Goal: Check status: Check status

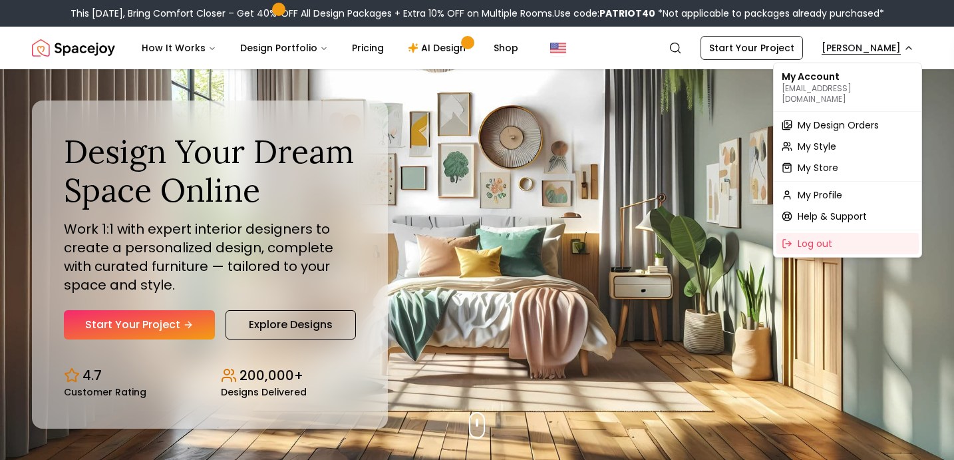
click at [821, 118] on span "My Design Orders" at bounding box center [838, 124] width 81 height 13
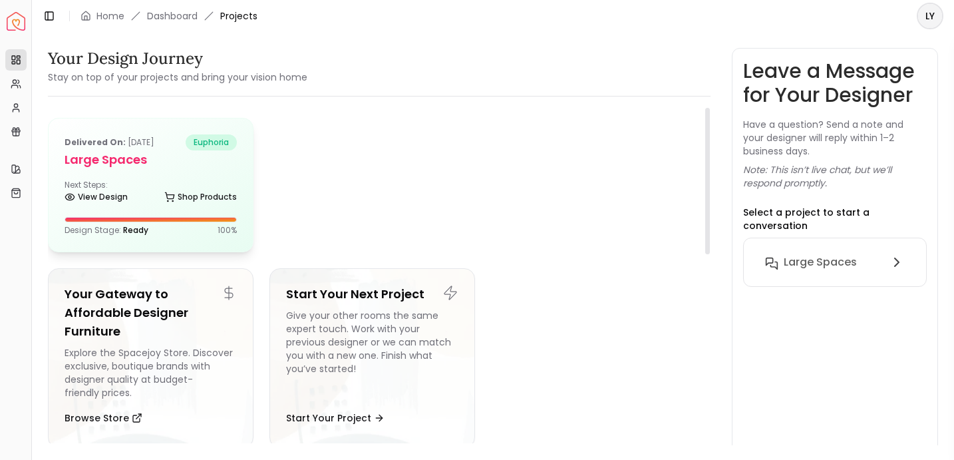
click at [159, 172] on div "Delivered on: [DATE] euphoria Large Spaces Next Steps: View Design Shop Product…" at bounding box center [151, 184] width 204 height 133
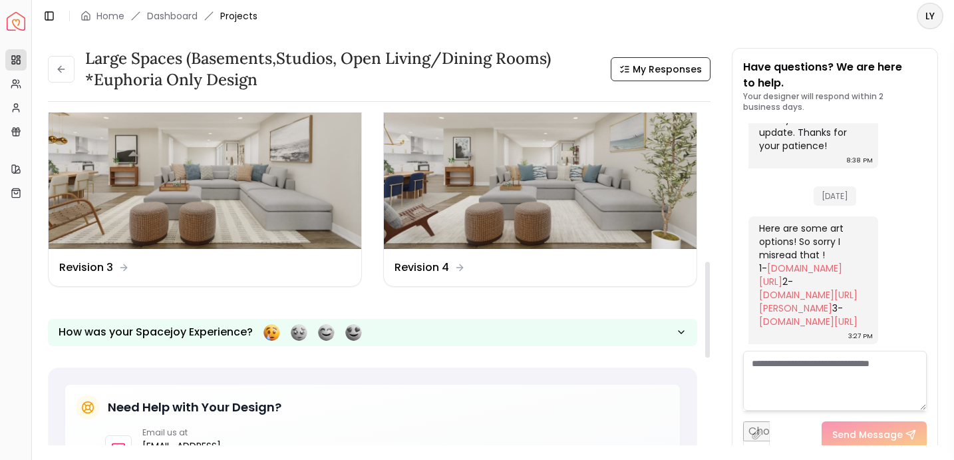
scroll to position [520, 0]
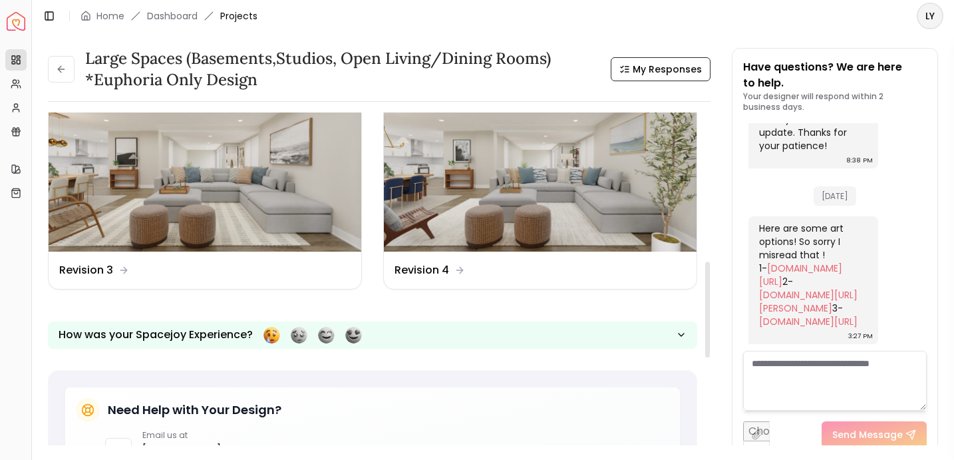
click at [462, 241] on img at bounding box center [540, 163] width 313 height 176
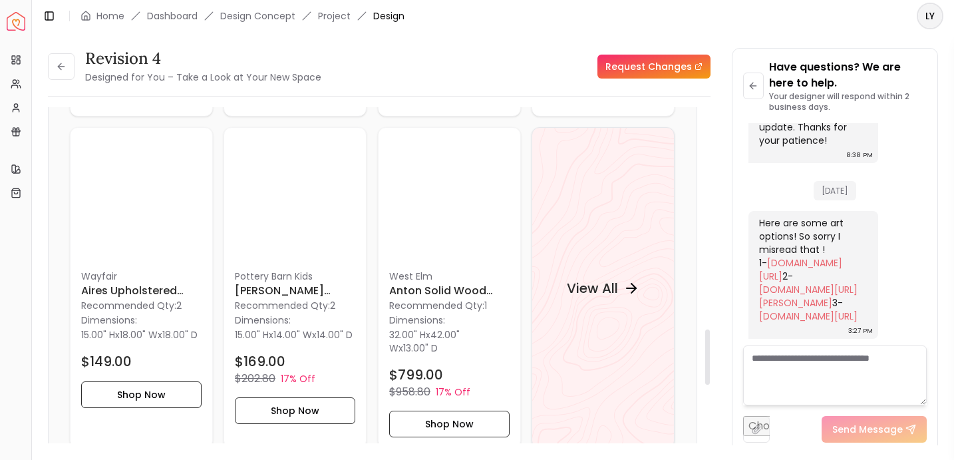
scroll to position [1342, 0]
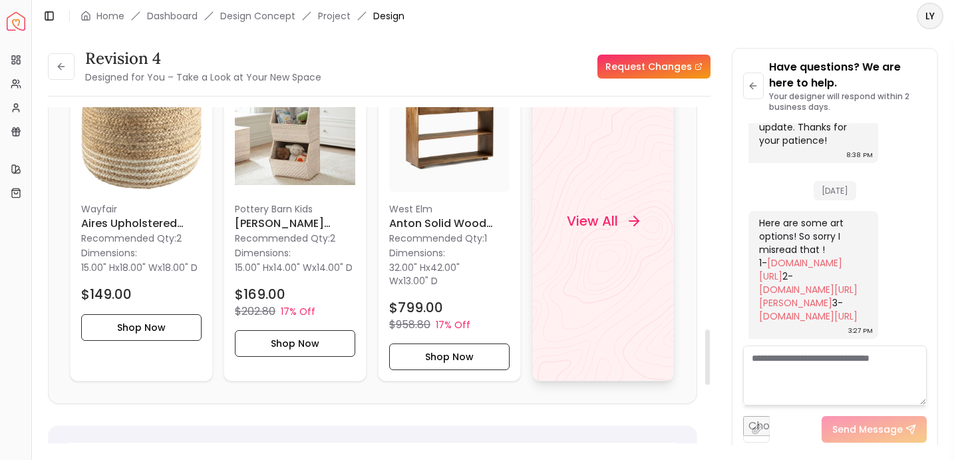
click at [588, 223] on h4 "View All" at bounding box center [592, 221] width 51 height 19
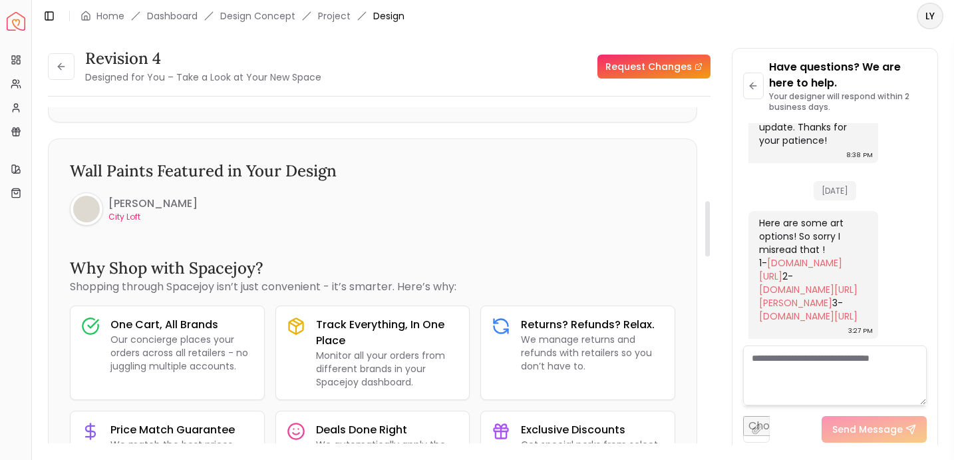
scroll to position [453, 0]
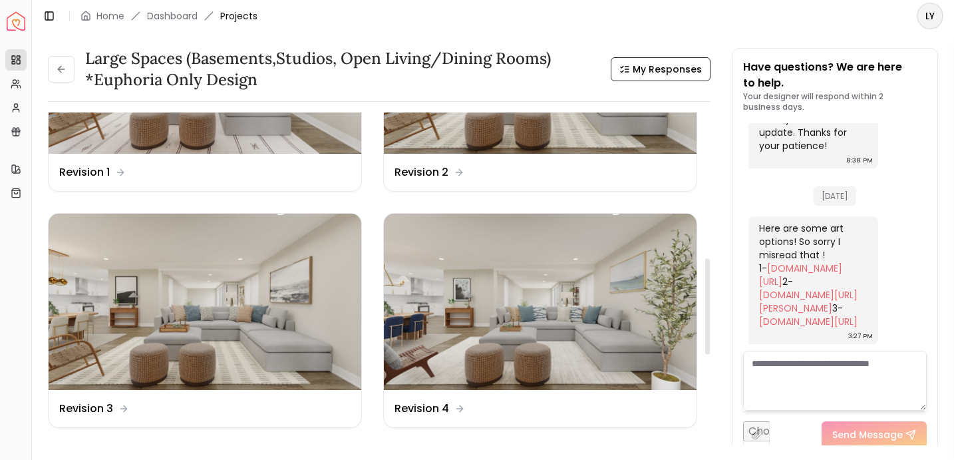
scroll to position [508, 0]
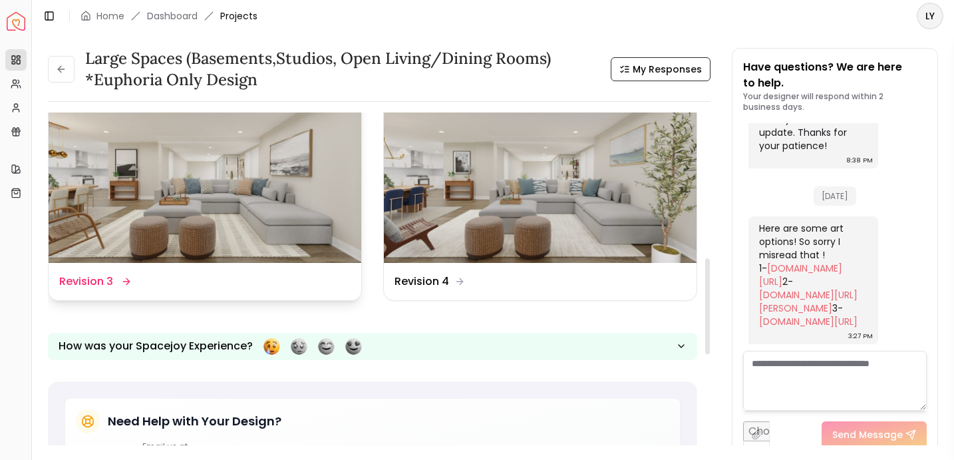
click at [246, 228] on img at bounding box center [205, 175] width 313 height 176
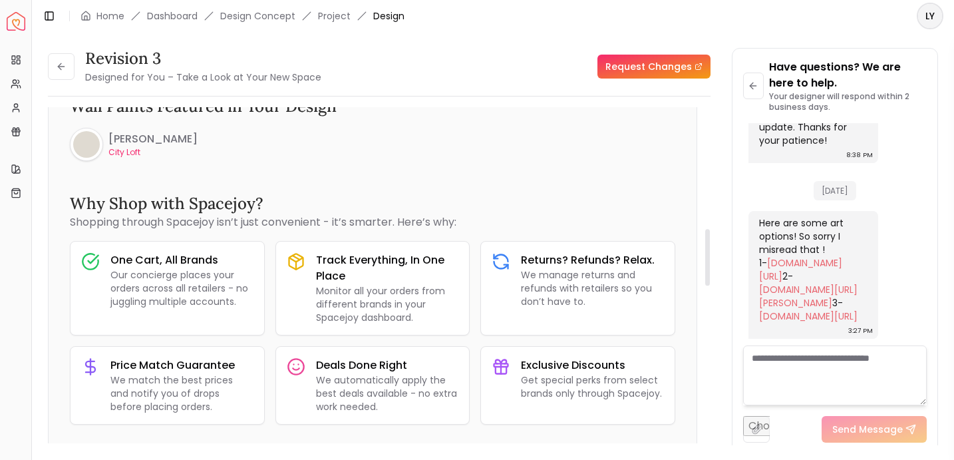
scroll to position [902, 0]
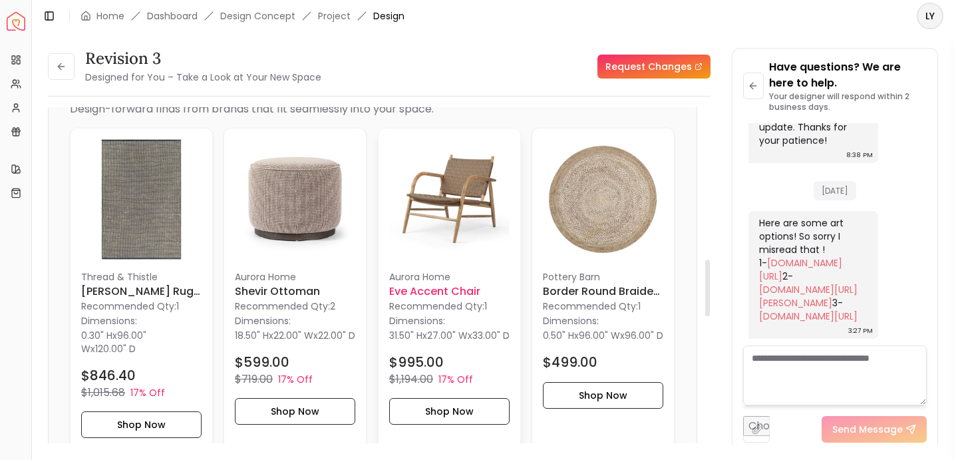
click at [423, 203] on img at bounding box center [449, 199] width 120 height 120
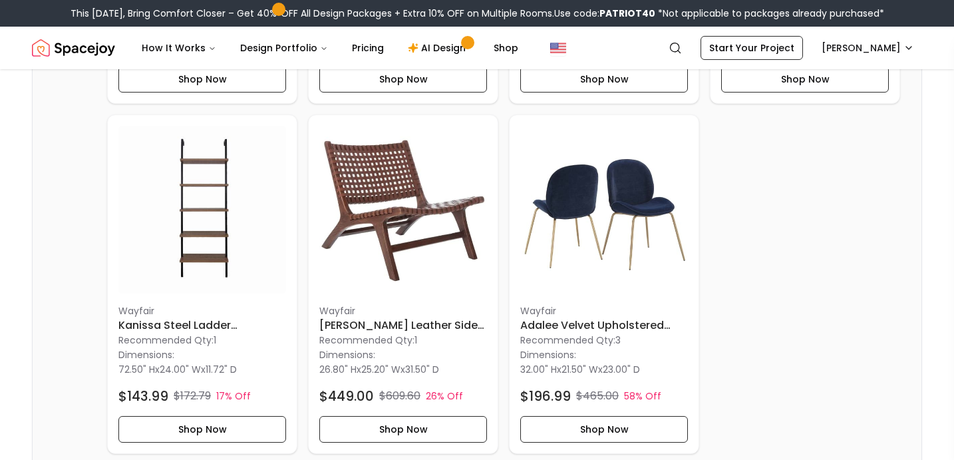
scroll to position [2413, 0]
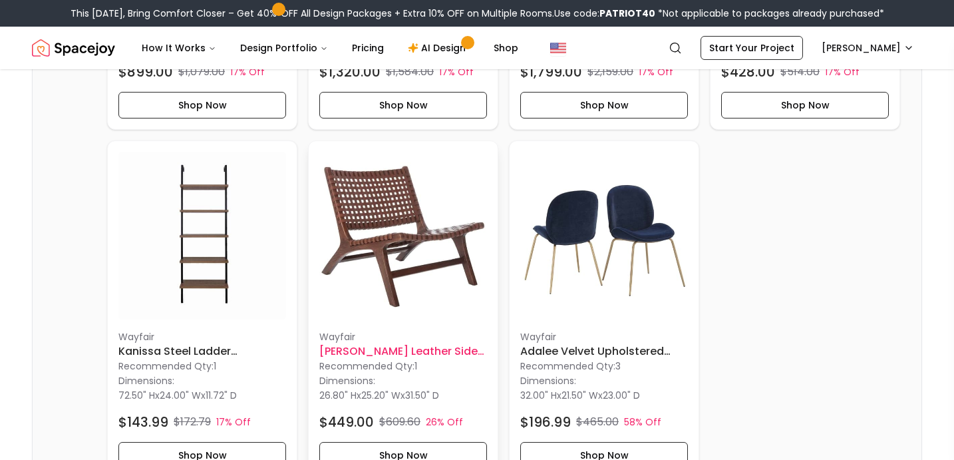
click at [389, 188] on img at bounding box center [403, 236] width 168 height 168
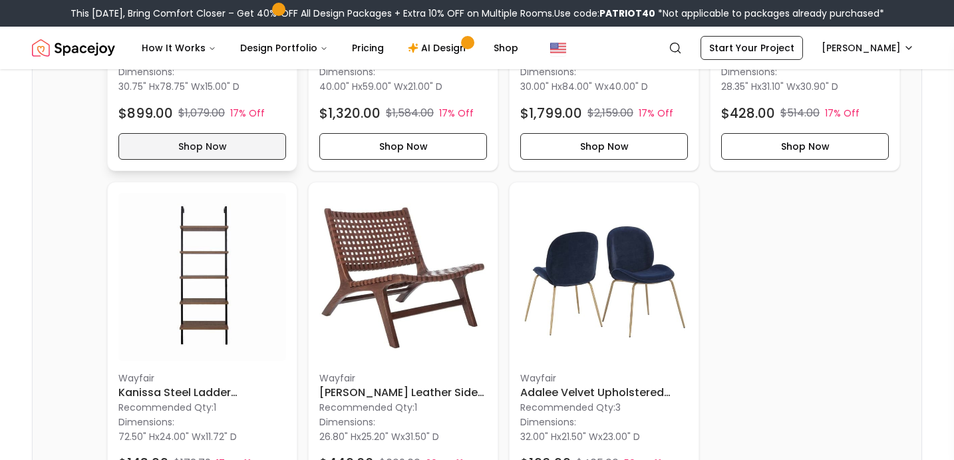
scroll to position [2295, 0]
